Goal: Information Seeking & Learning: Understand process/instructions

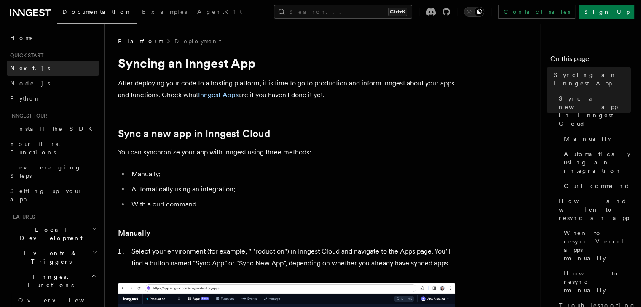
click at [19, 66] on span "Next.js" at bounding box center [30, 68] width 40 height 7
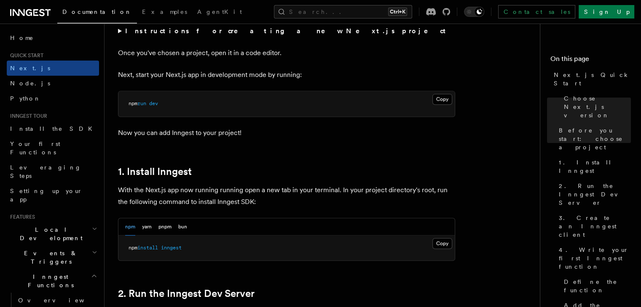
scroll to position [393, 0]
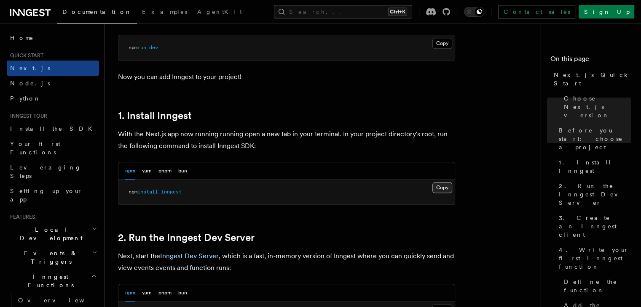
click at [440, 186] on button "Copy Copied" at bounding box center [442, 187] width 20 height 11
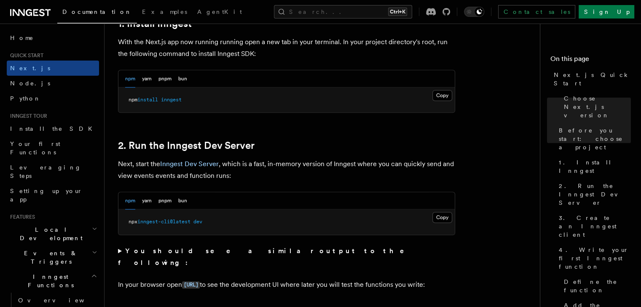
scroll to position [505, 0]
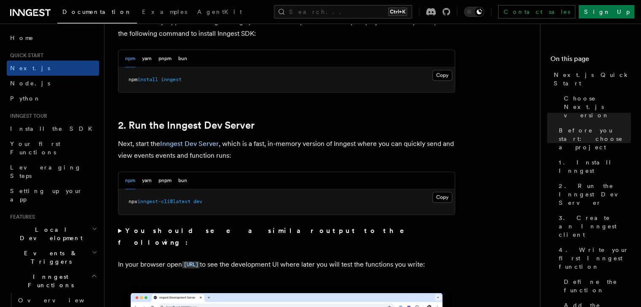
click at [441, 195] on button "Copy Copied" at bounding box center [442, 197] width 20 height 11
drag, startPoint x: 450, startPoint y: 108, endPoint x: 442, endPoint y: 60, distance: 48.2
click at [440, 195] on button "Copy Copied" at bounding box center [442, 197] width 20 height 11
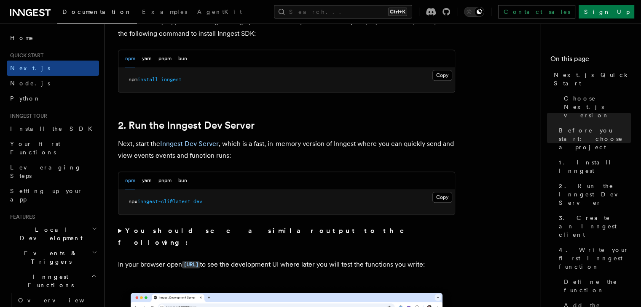
drag, startPoint x: 222, startPoint y: 198, endPoint x: 120, endPoint y: 196, distance: 102.8
click at [126, 201] on pre "npx inngest-cli@latest dev" at bounding box center [286, 202] width 336 height 25
copy span "npx inngest-cli@latest dev"
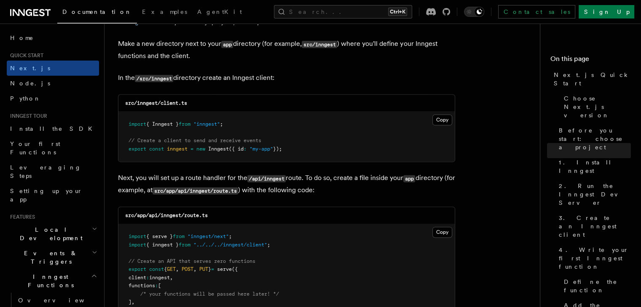
scroll to position [1067, 0]
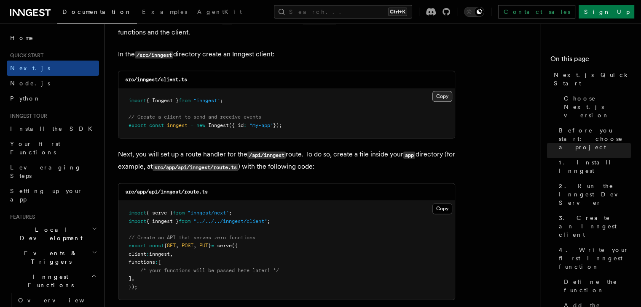
click at [443, 91] on button "Copy Copied" at bounding box center [442, 96] width 20 height 11
click at [170, 193] on code "src/app/api/inngest/route.ts" at bounding box center [166, 192] width 83 height 6
copy code "inngest"
click at [444, 207] on button "Copy Copied" at bounding box center [442, 208] width 20 height 11
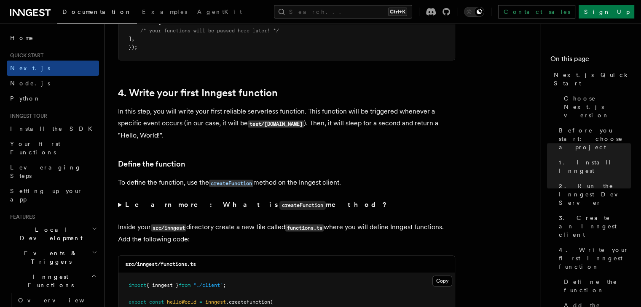
scroll to position [1404, 0]
